Goal: Task Accomplishment & Management: Use online tool/utility

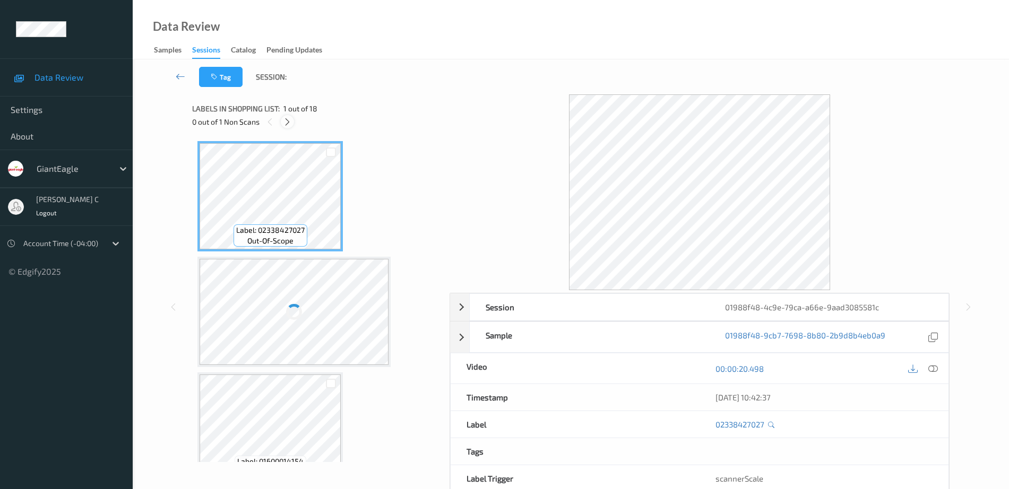
click at [290, 124] on icon at bounding box center [287, 122] width 9 height 10
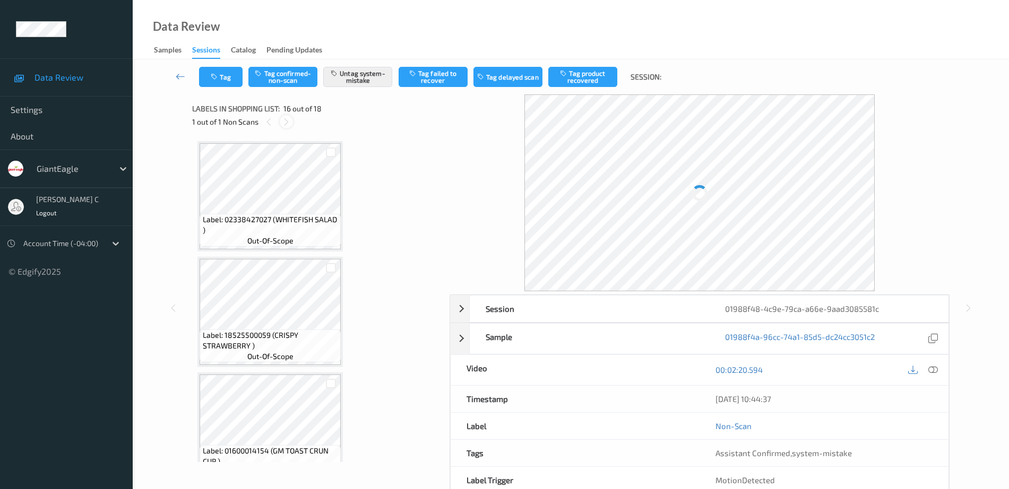
scroll to position [1625, 0]
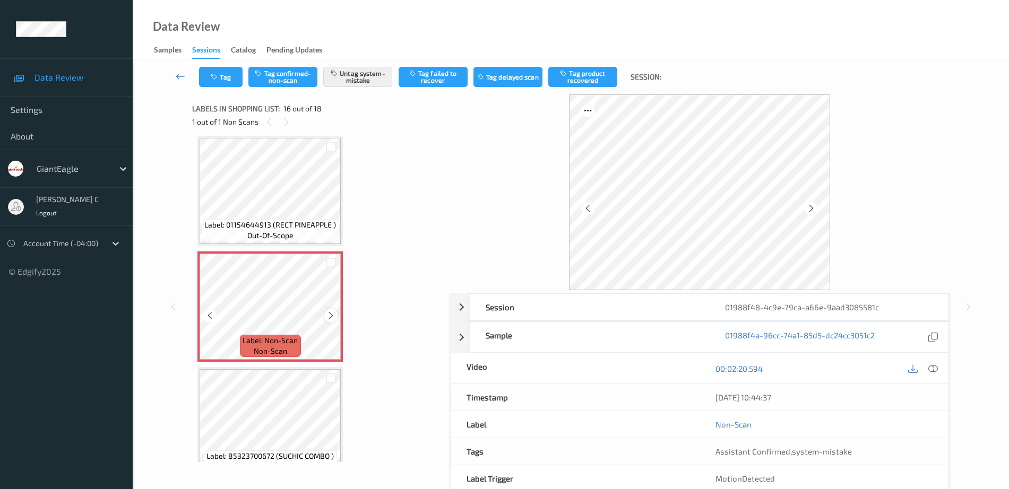
click at [328, 317] on icon at bounding box center [330, 316] width 9 height 10
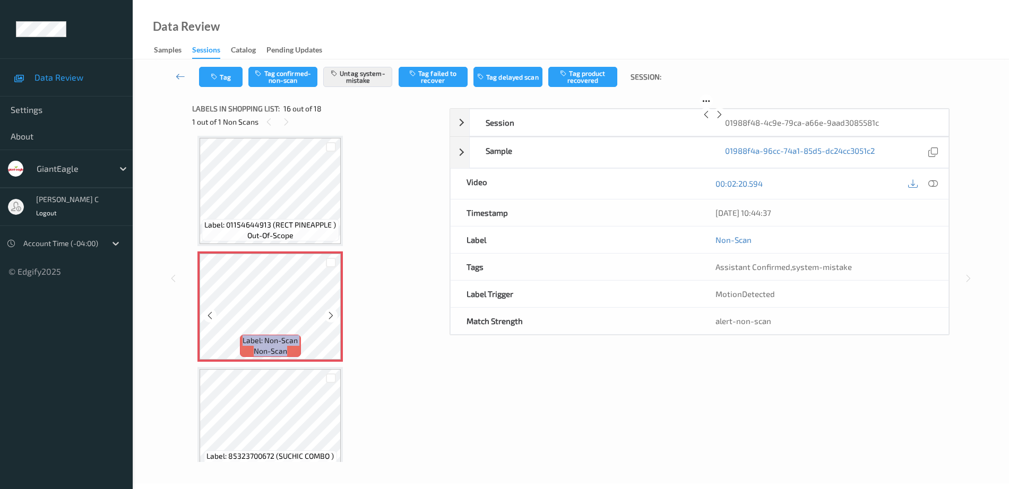
click at [328, 317] on icon at bounding box center [330, 316] width 9 height 10
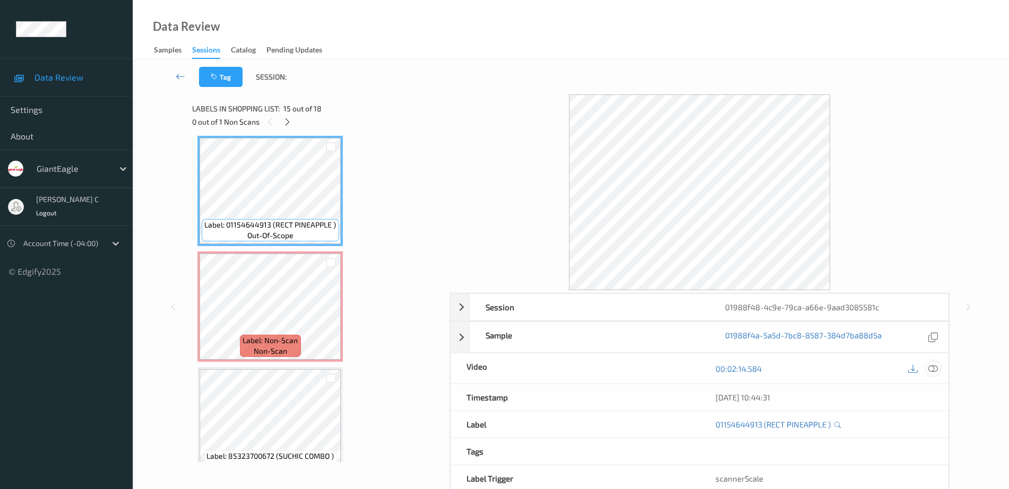
click at [936, 367] on icon at bounding box center [933, 369] width 10 height 10
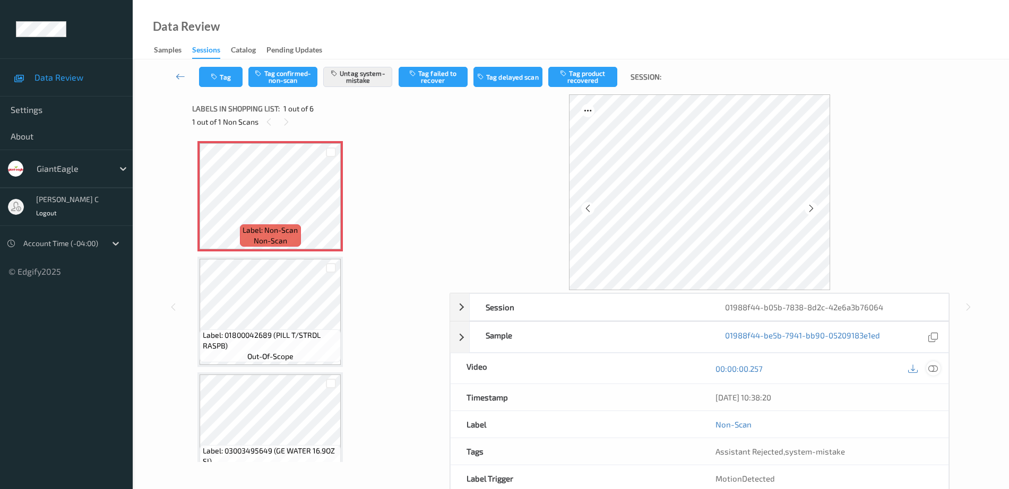
click at [936, 368] on icon at bounding box center [933, 369] width 10 height 10
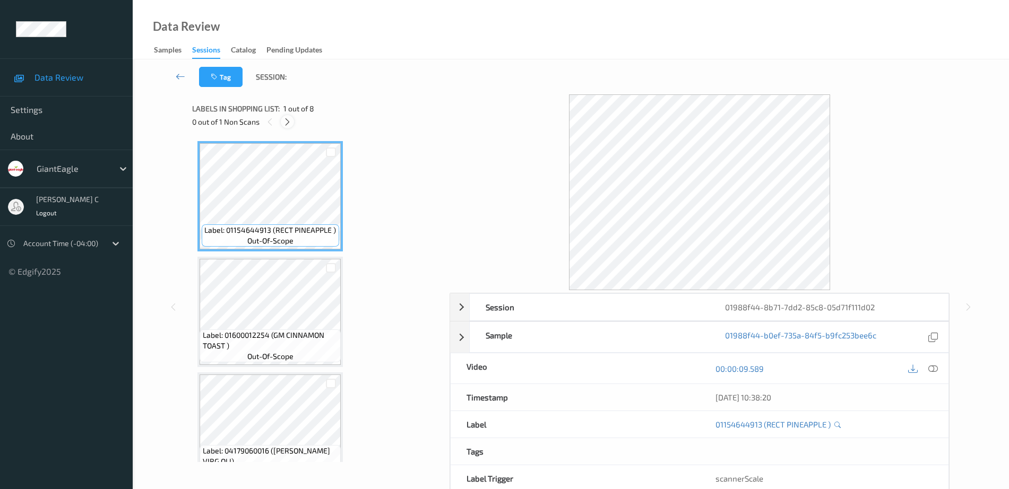
click at [289, 116] on div at bounding box center [287, 121] width 13 height 13
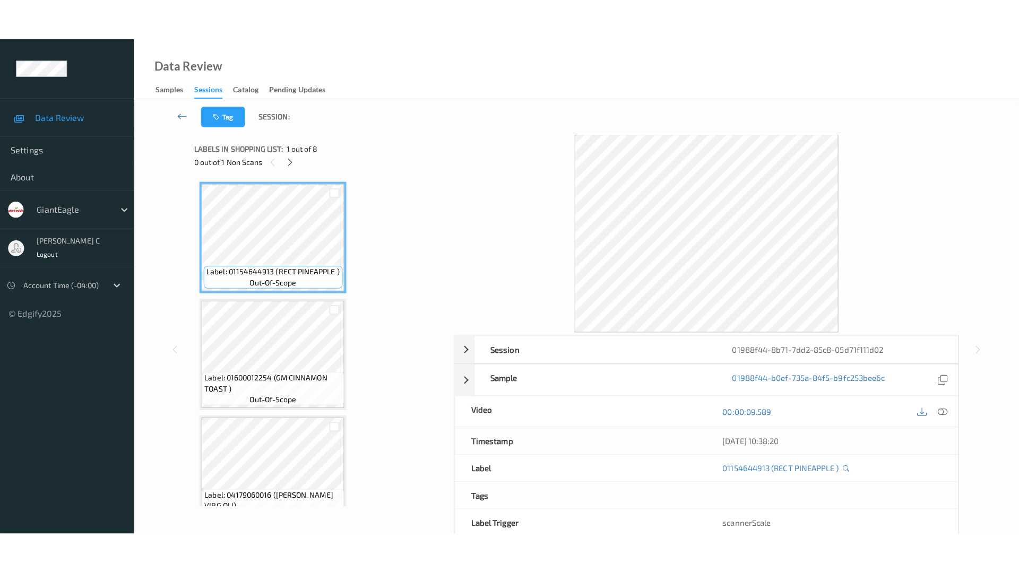
scroll to position [604, 0]
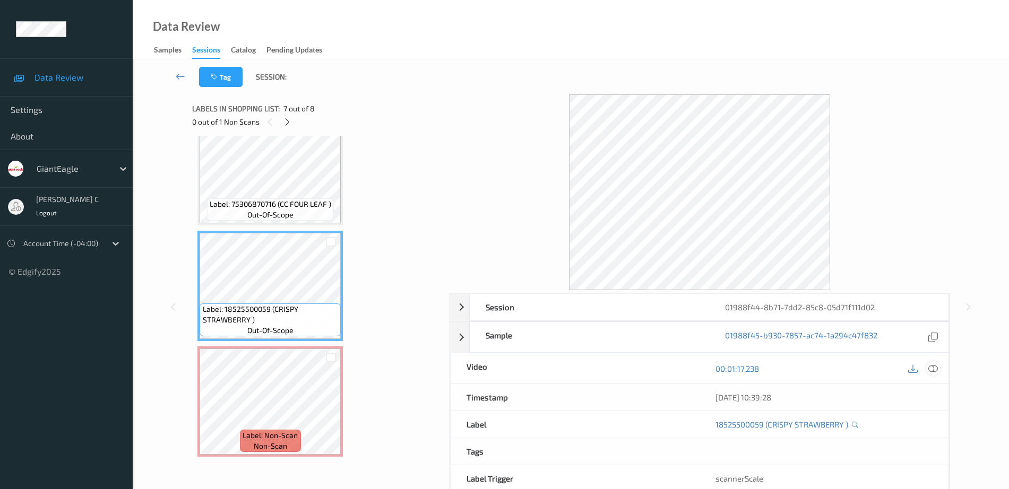
click at [931, 365] on icon at bounding box center [933, 369] width 10 height 10
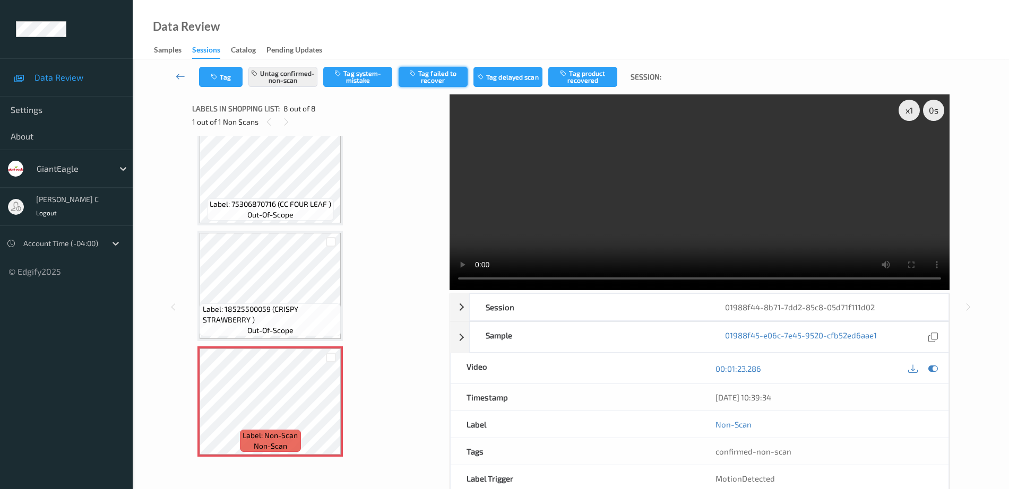
click at [418, 82] on button "Tag failed to recover" at bounding box center [433, 77] width 69 height 20
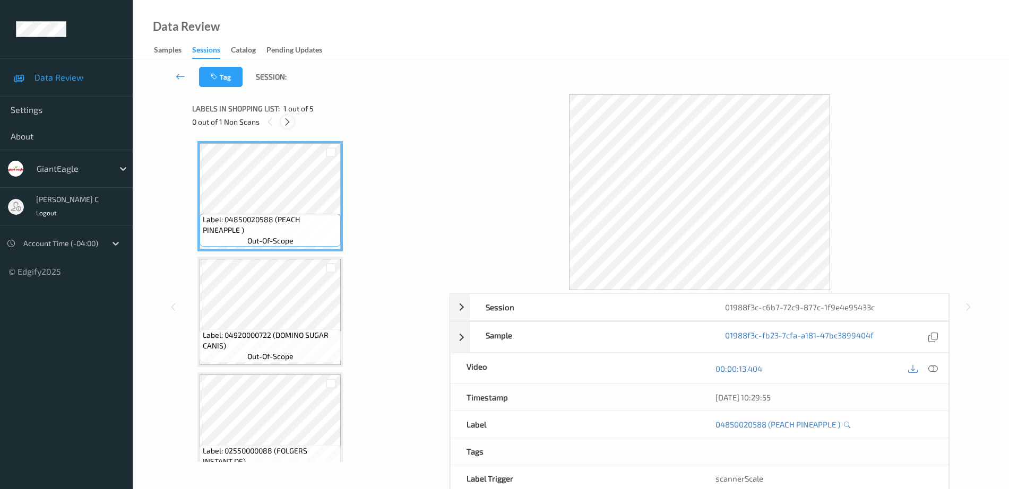
click at [285, 119] on icon at bounding box center [287, 122] width 9 height 10
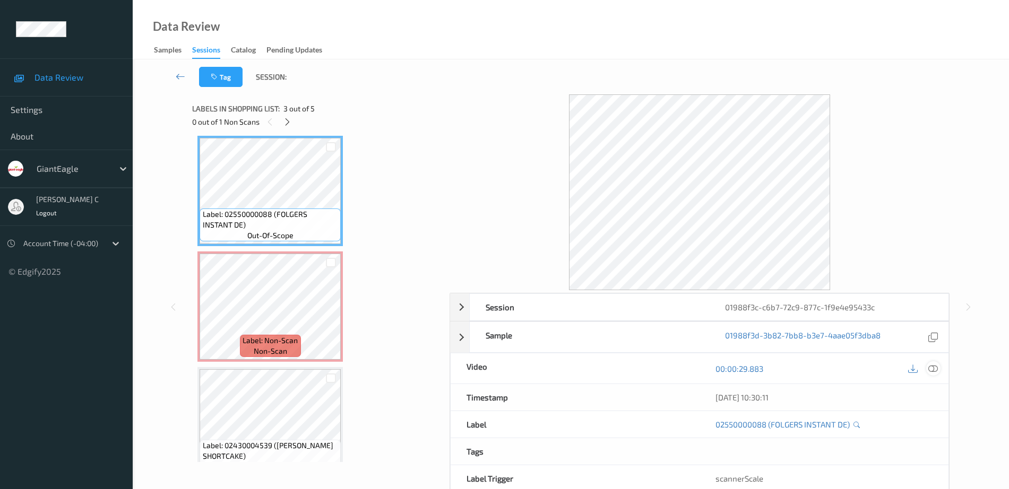
click at [934, 375] on div at bounding box center [933, 368] width 14 height 14
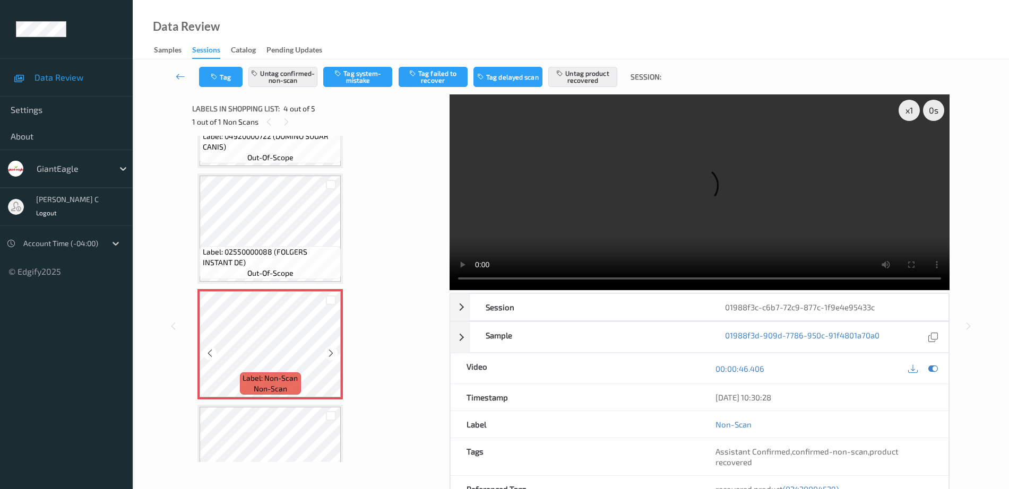
scroll to position [257, 0]
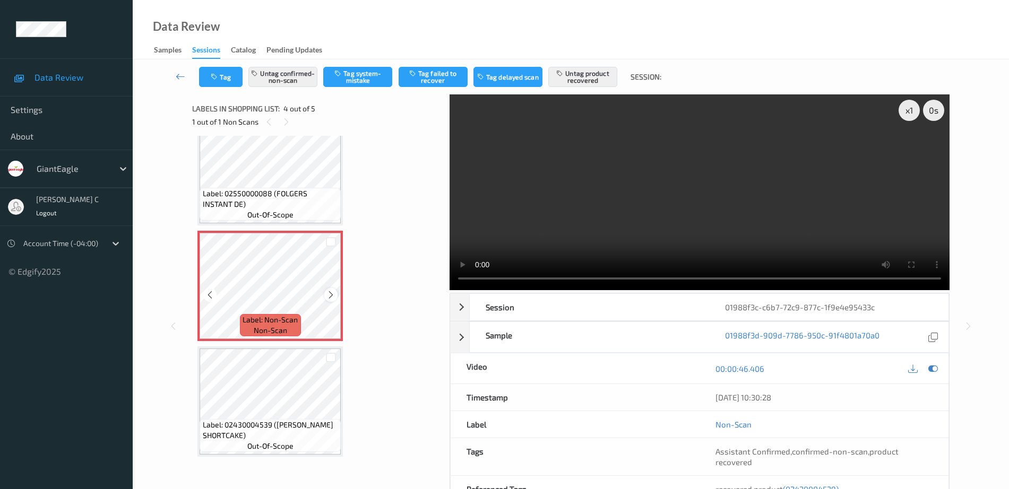
click at [326, 292] on div at bounding box center [330, 294] width 13 height 13
click at [331, 292] on icon at bounding box center [330, 295] width 9 height 10
